Goal: Transaction & Acquisition: Book appointment/travel/reservation

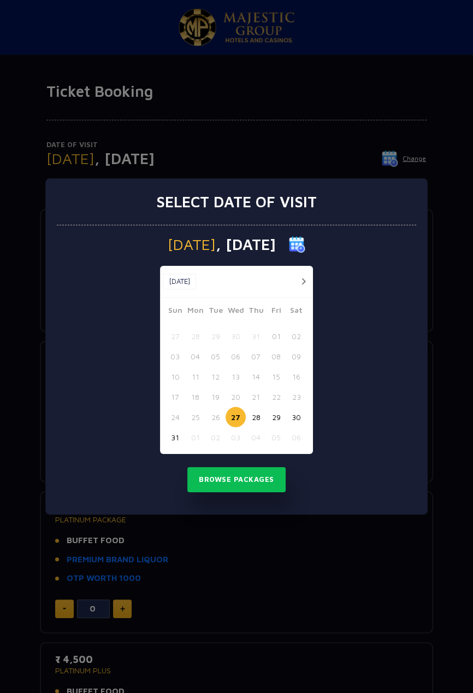
click at [269, 414] on button "29" at bounding box center [276, 417] width 20 height 20
click at [261, 420] on button "28" at bounding box center [256, 417] width 20 height 20
click at [295, 416] on button "30" at bounding box center [297, 417] width 20 height 20
click at [255, 468] on button "Browse Packages" at bounding box center [237, 479] width 98 height 25
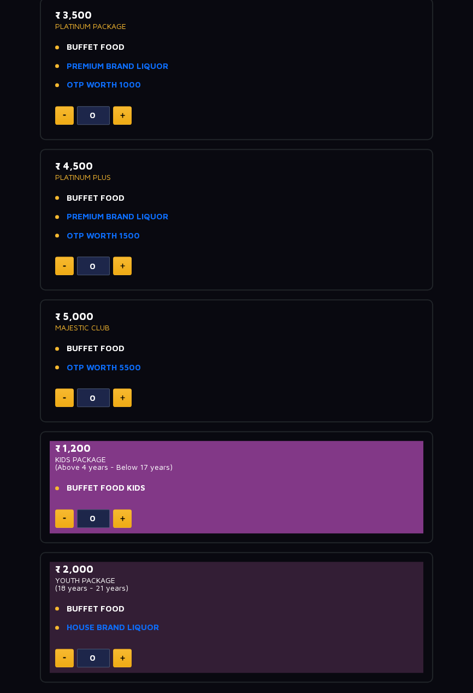
scroll to position [490, 0]
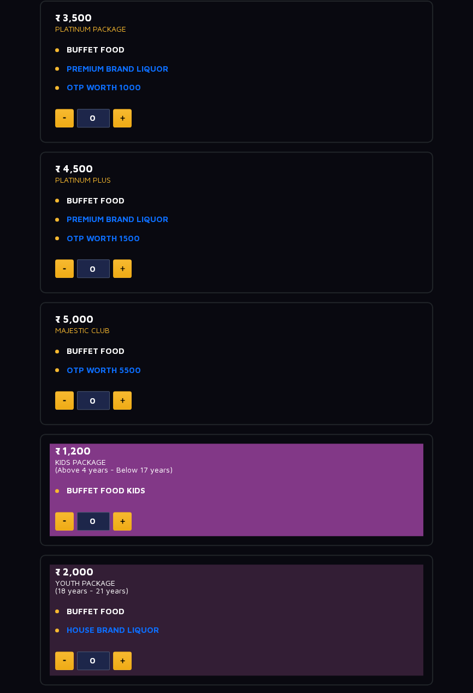
click at [123, 402] on img at bounding box center [122, 399] width 5 height 5
type input "1"
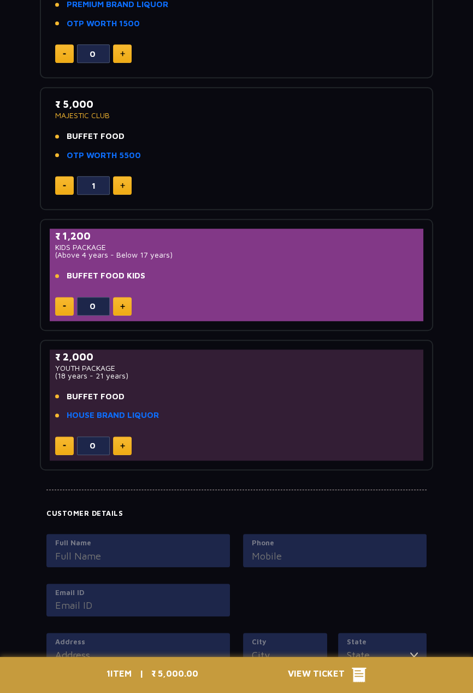
scroll to position [832, 0]
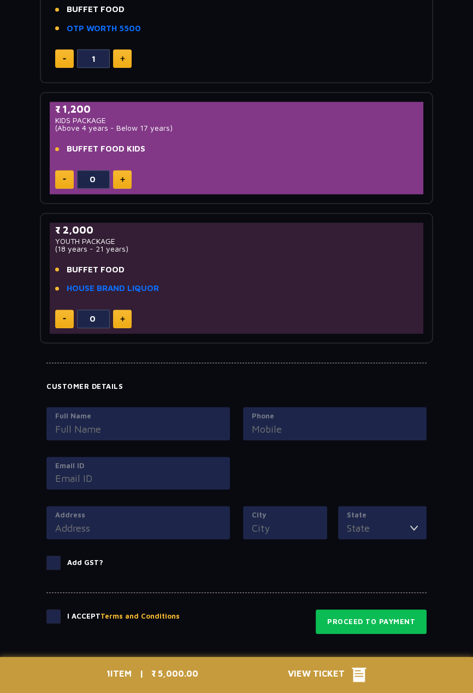
click at [349, 692] on div "1 ITEM | ₹ 5,000.00 View Ticket" at bounding box center [236, 675] width 273 height 36
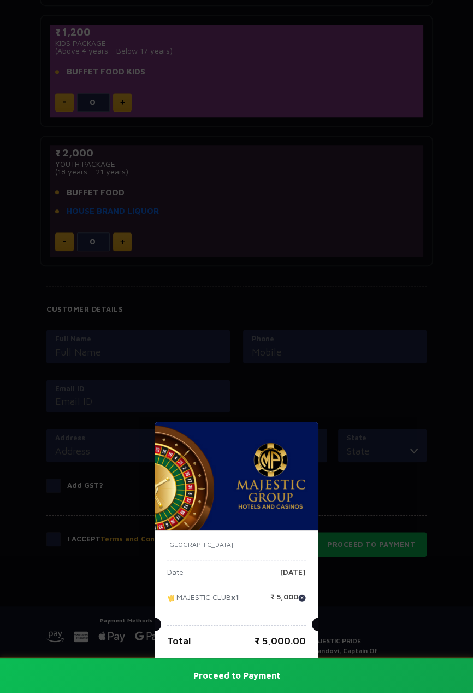
scroll to position [926, 0]
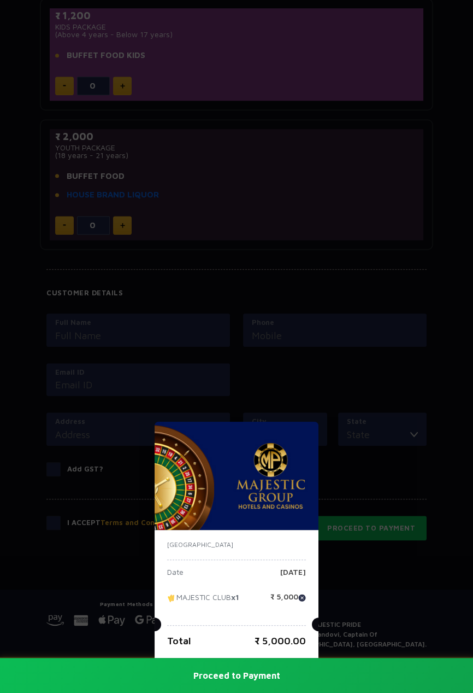
click at [348, 629] on div "India Date Saturday, 30 Aug 2025 MAJESTIC CLUB x1 ₹ 5,000 Total ₹ 5,000.00 Proc…" at bounding box center [236, 346] width 473 height 693
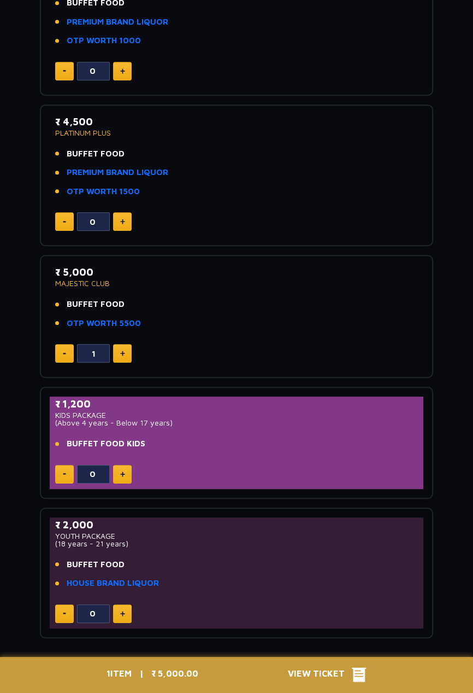
scroll to position [0, 0]
